Goal: Transaction & Acquisition: Purchase product/service

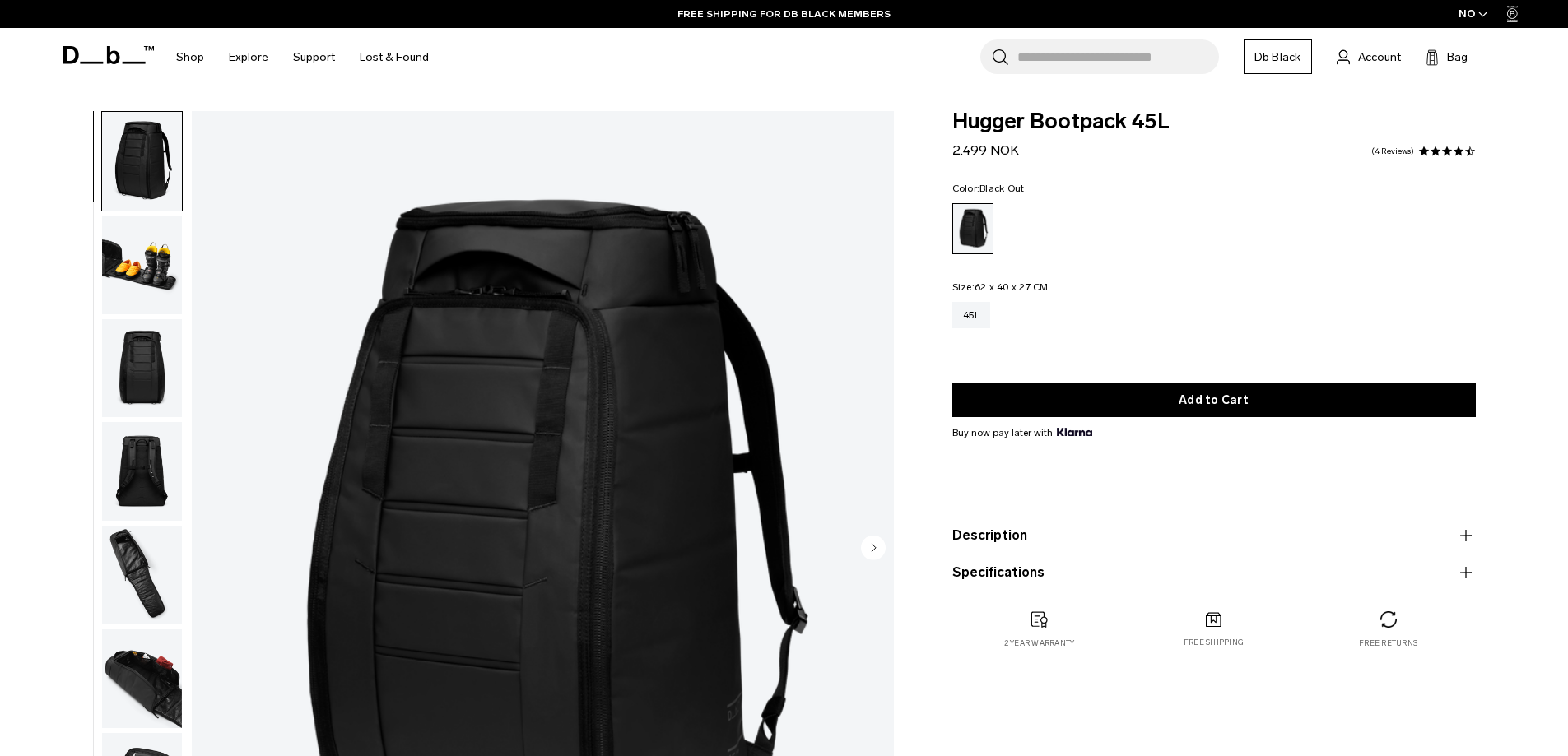
click at [166, 238] on img "button" at bounding box center [141, 264] width 80 height 99
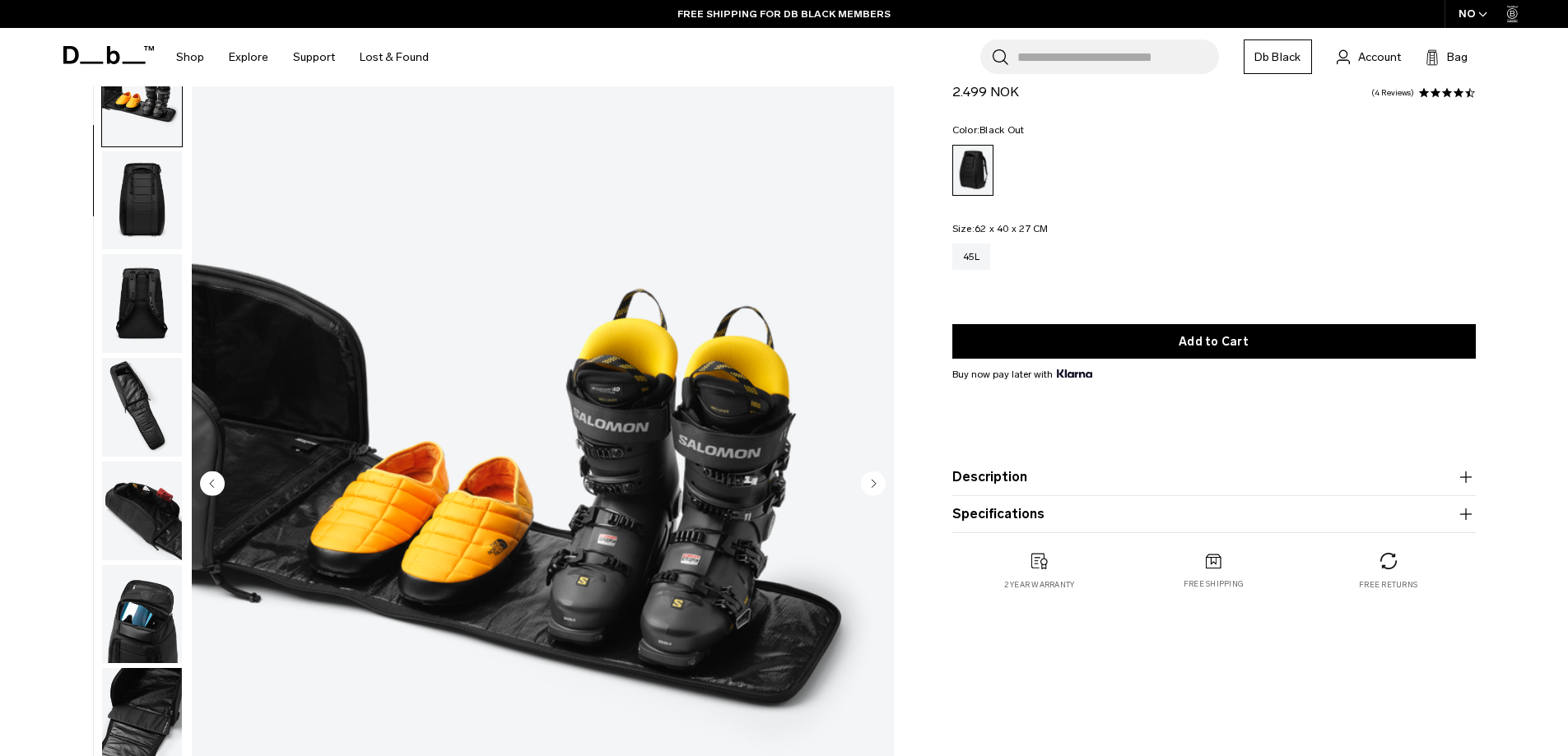
scroll to position [82, 0]
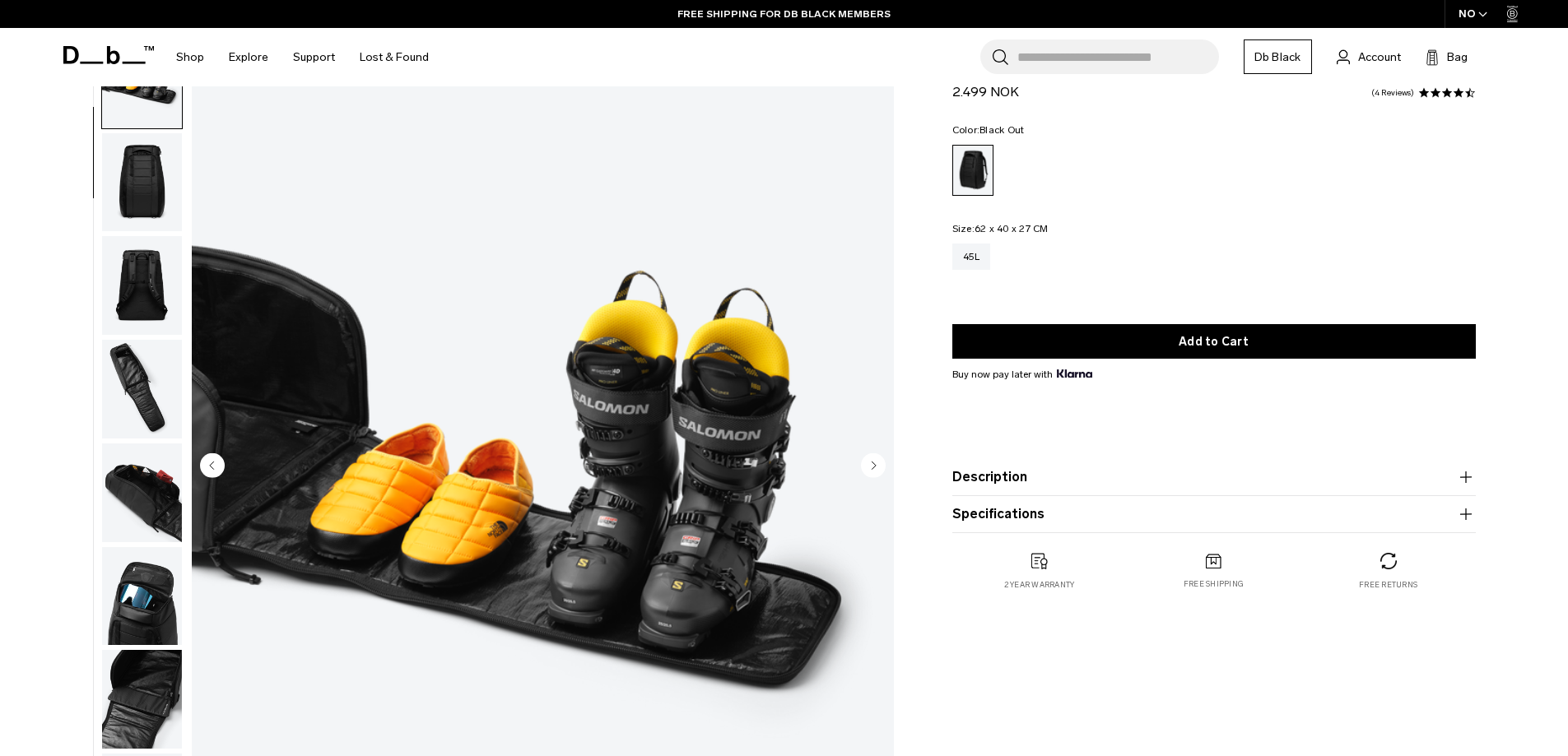
click at [146, 298] on img "button" at bounding box center [141, 286] width 80 height 99
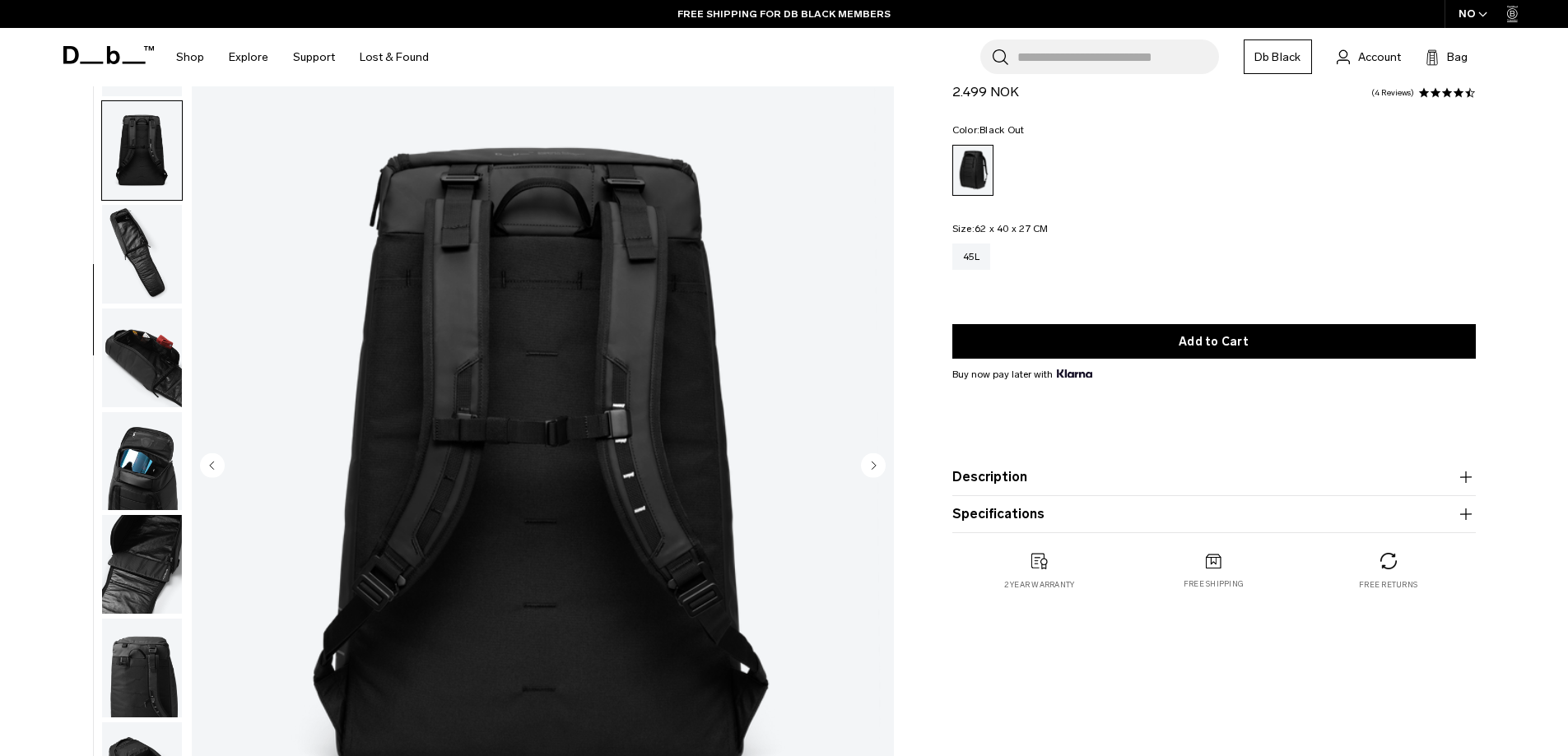
scroll to position [259, 0]
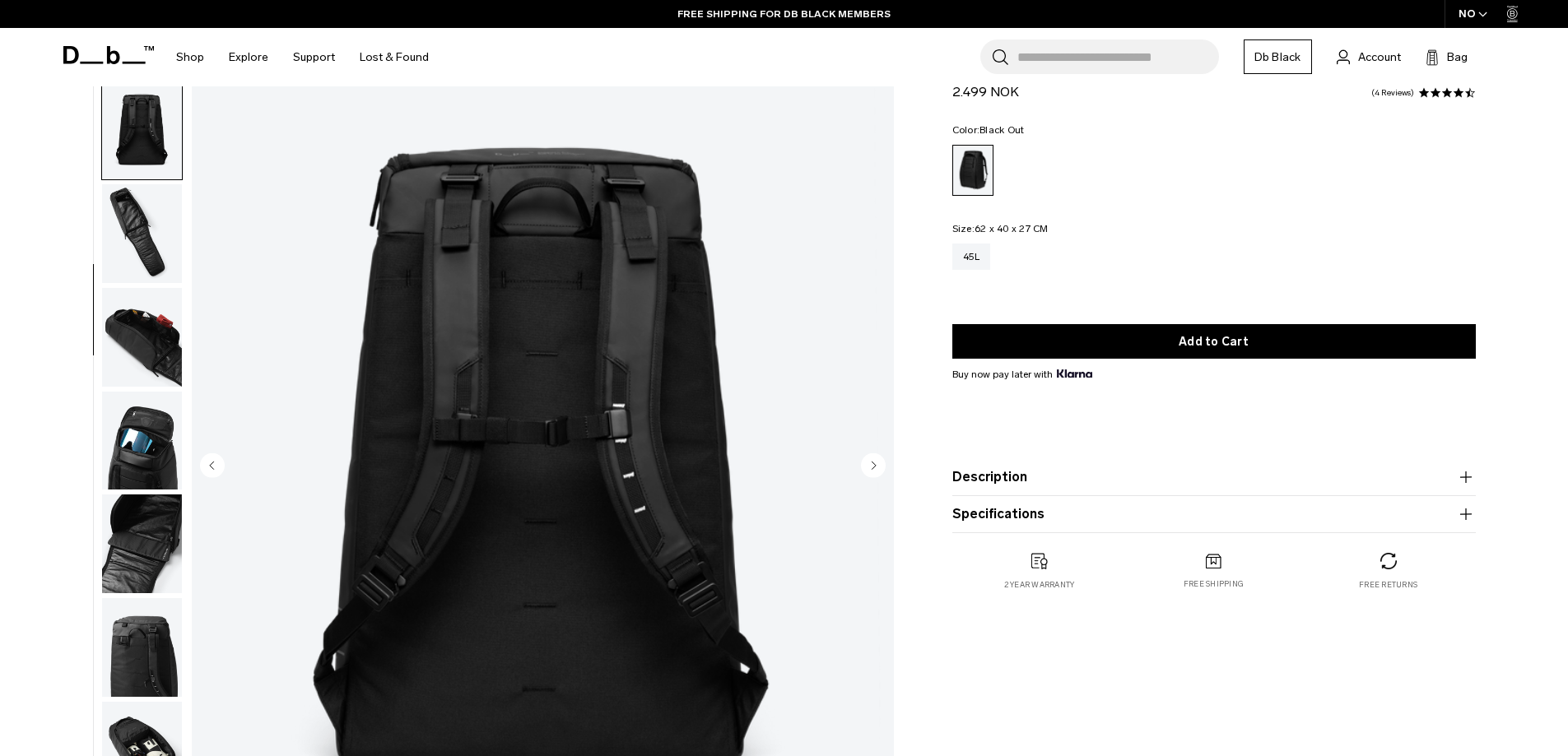
click at [165, 238] on img "button" at bounding box center [141, 233] width 80 height 99
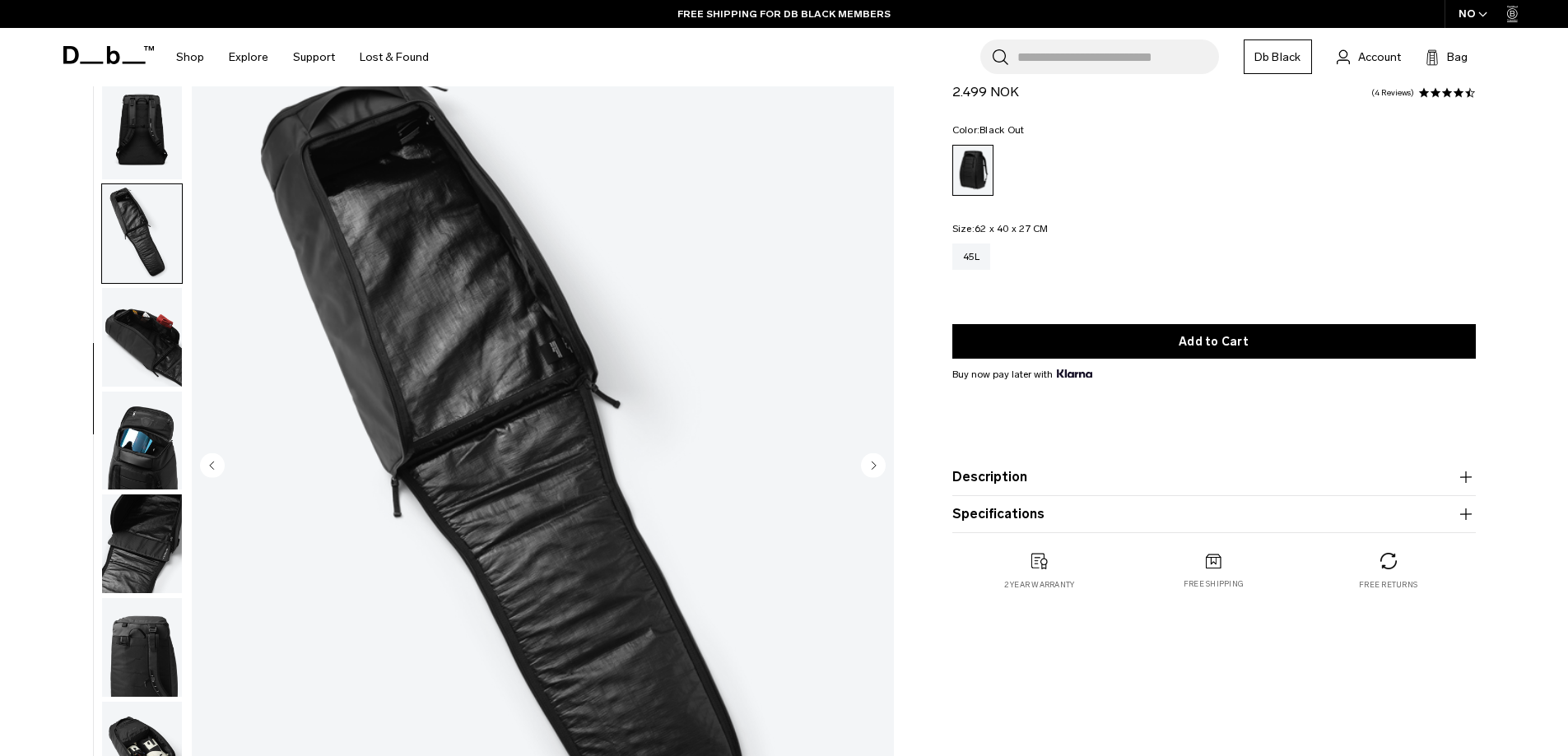
click at [153, 348] on img "button" at bounding box center [141, 337] width 80 height 99
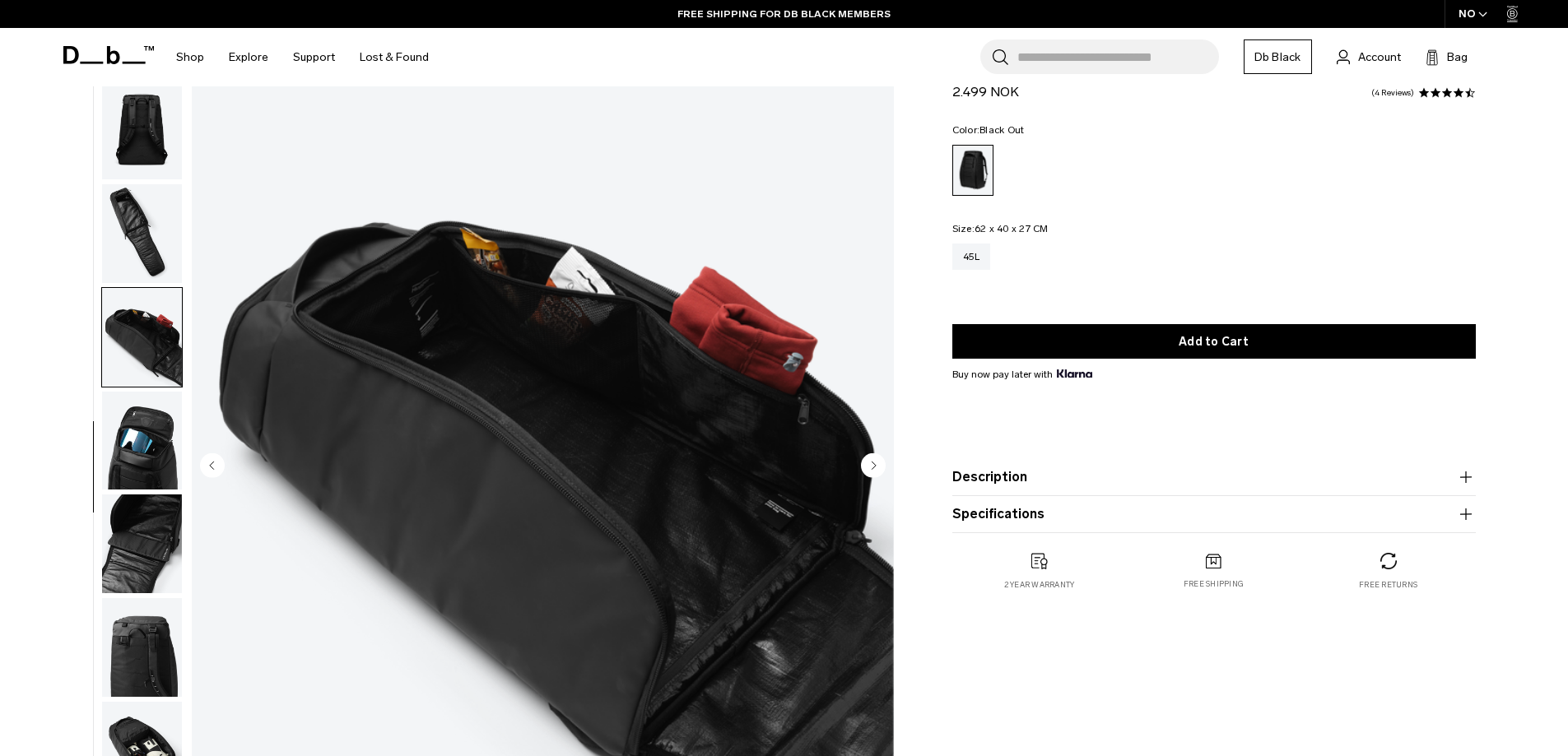
click at [145, 446] on img "button" at bounding box center [141, 441] width 80 height 99
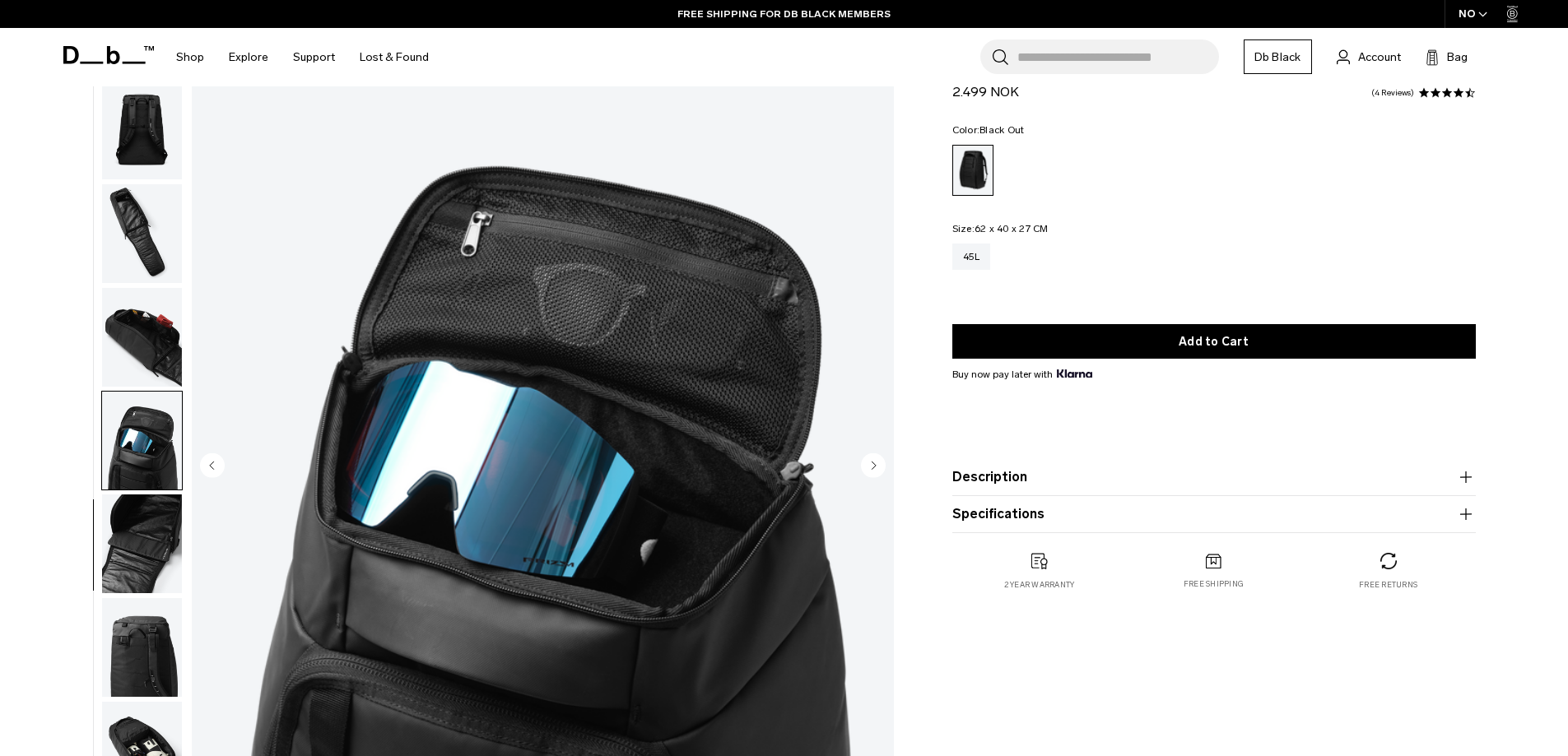
click at [157, 526] on img "button" at bounding box center [141, 543] width 80 height 99
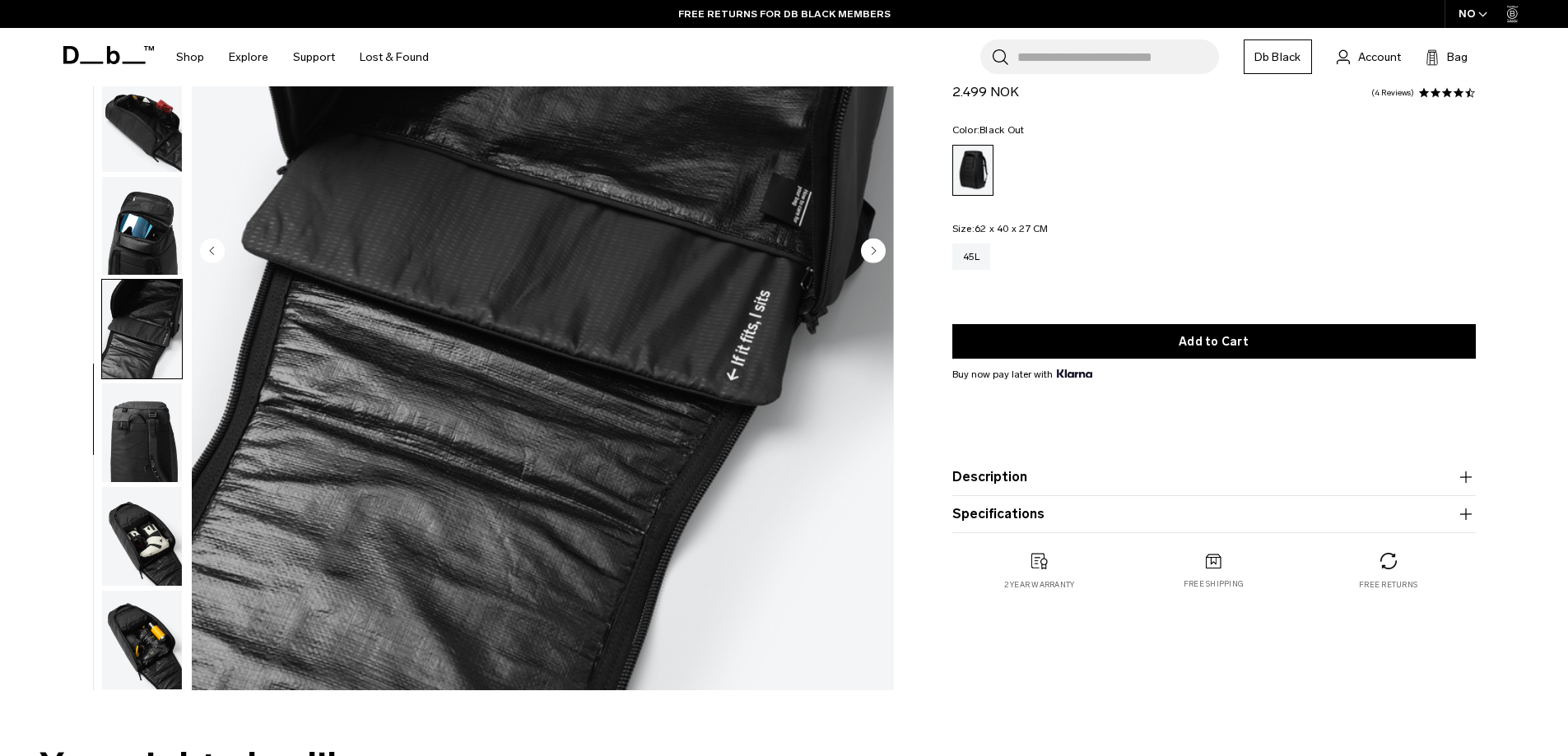
scroll to position [329, 0]
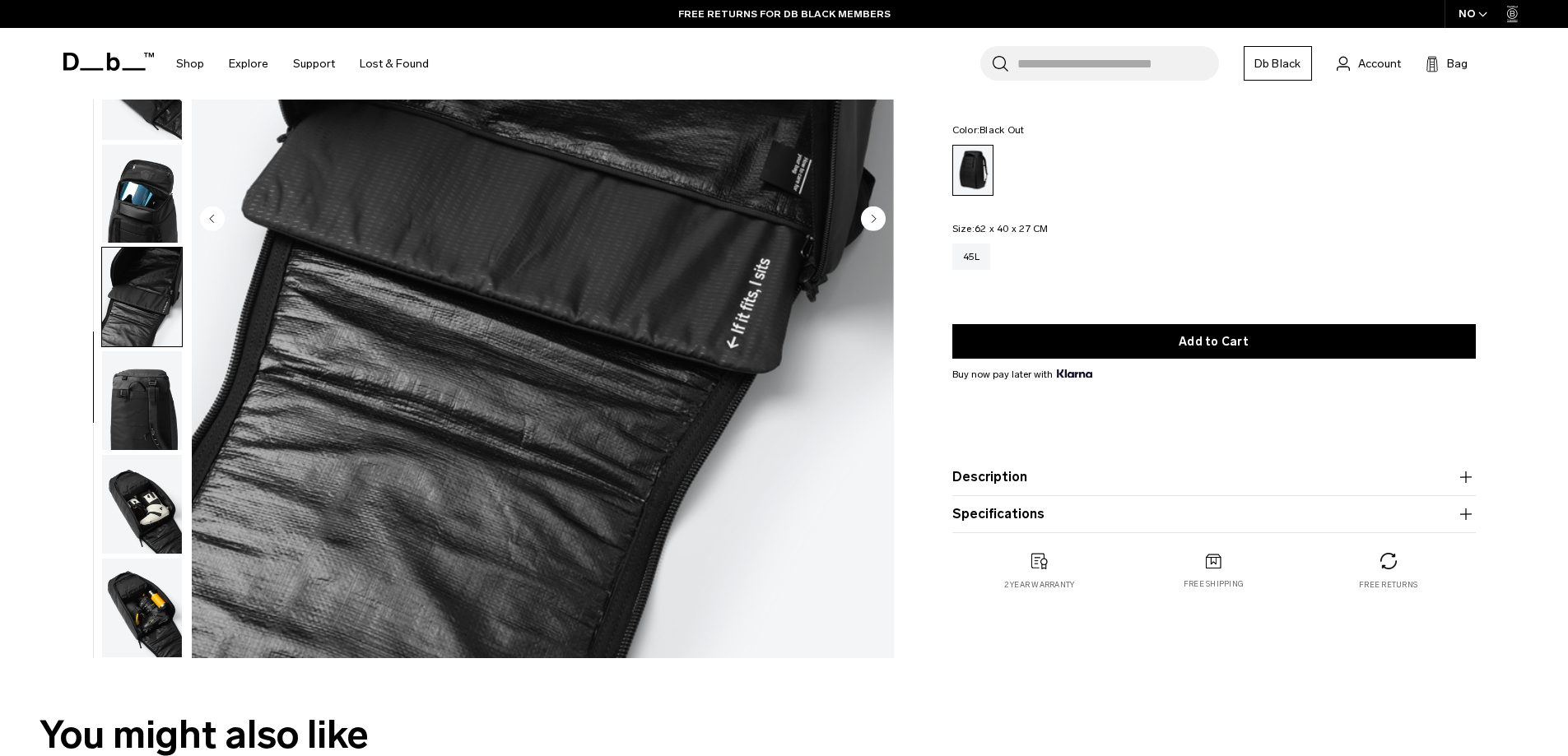
click at [148, 416] on img "button" at bounding box center [141, 400] width 80 height 99
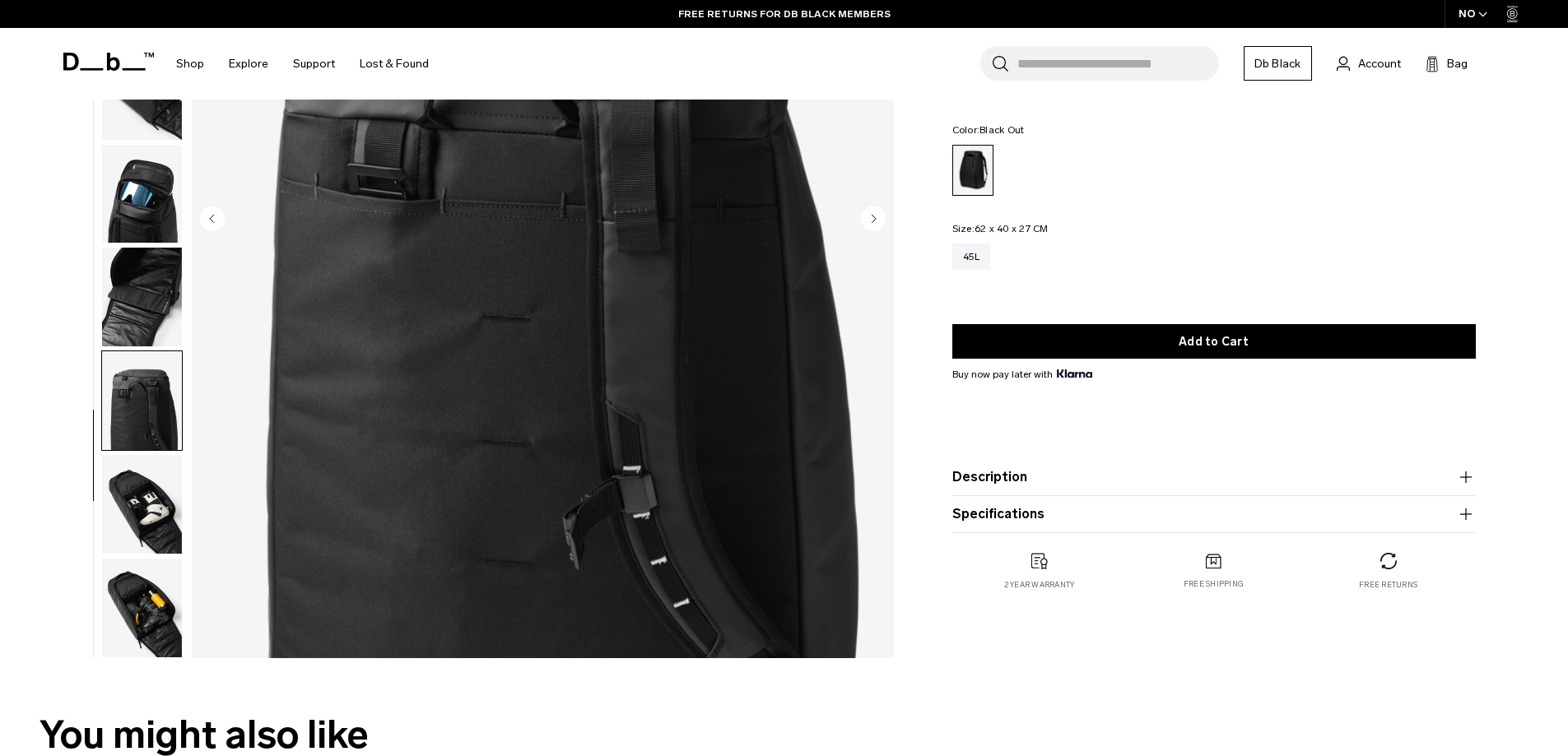
click at [138, 508] on img "button" at bounding box center [141, 504] width 80 height 99
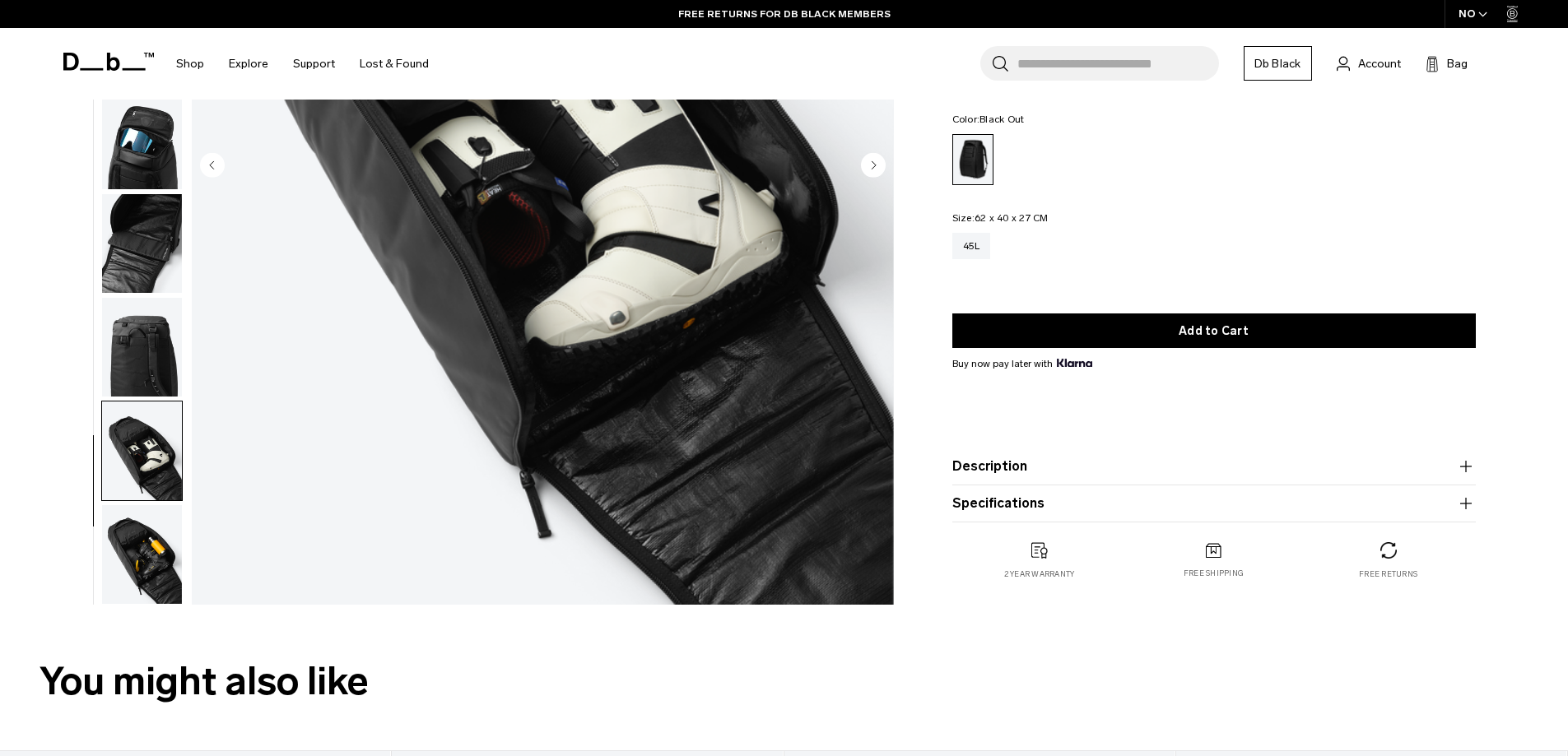
scroll to position [411, 0]
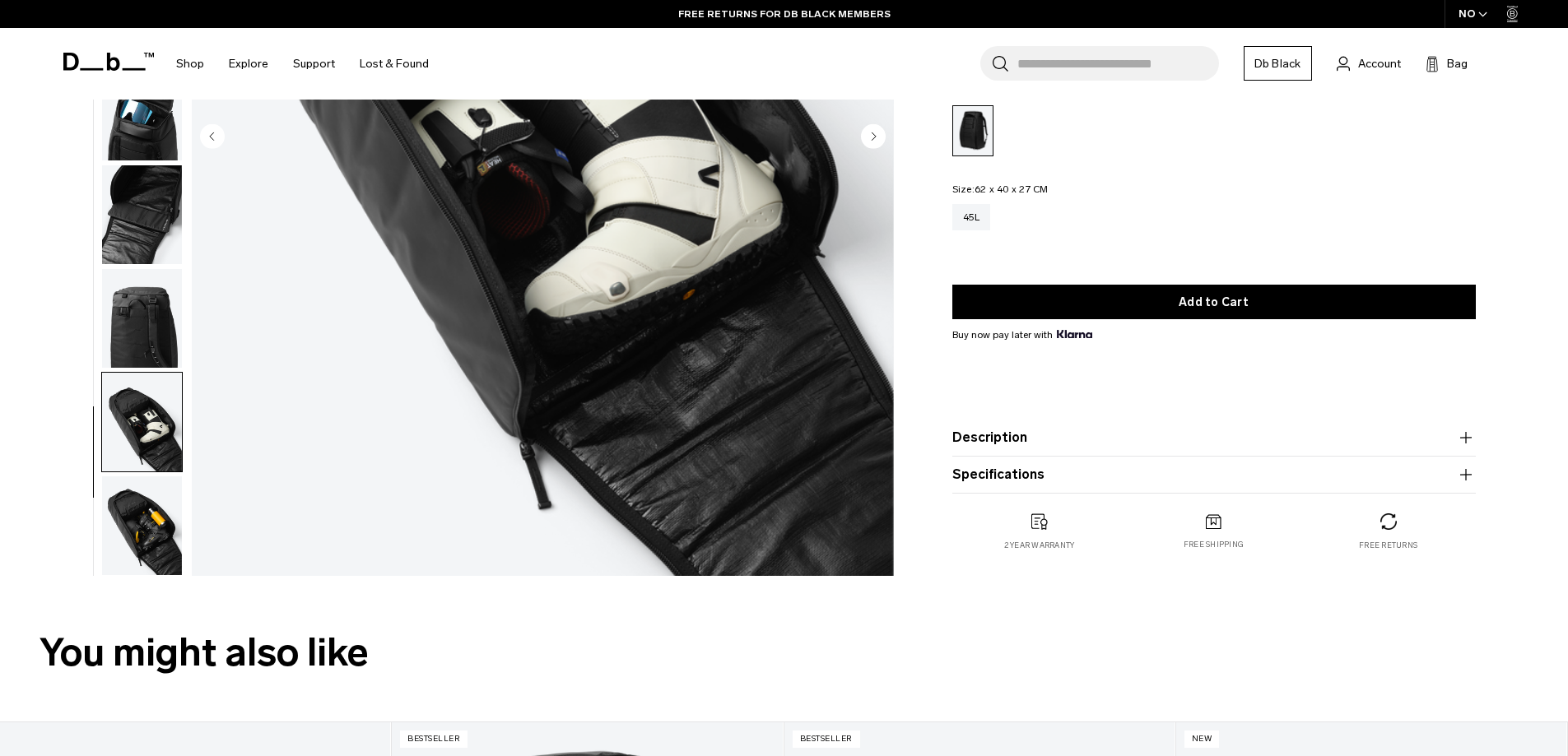
click at [143, 523] on img "button" at bounding box center [141, 526] width 80 height 99
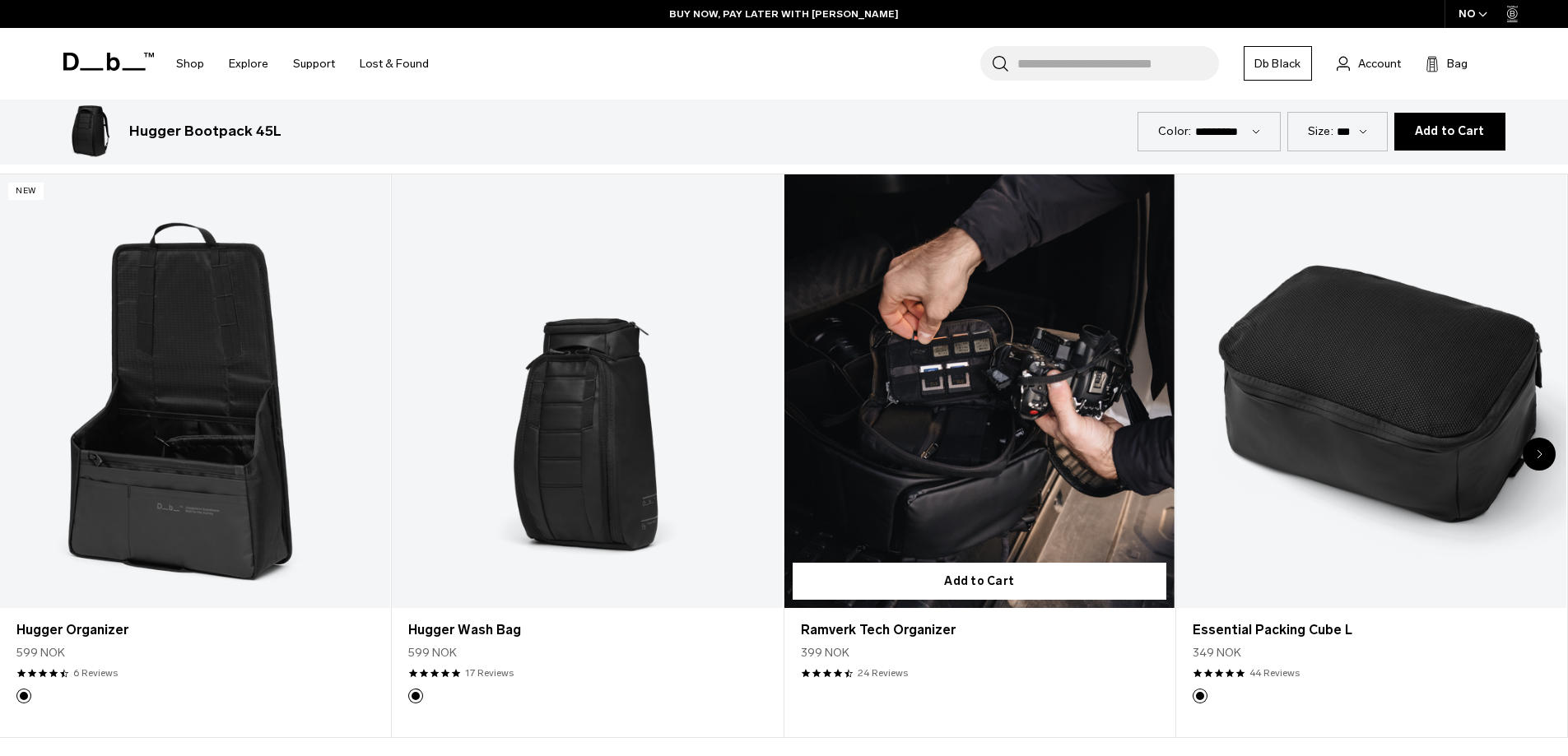
scroll to position [4780, 0]
